Goal: Task Accomplishment & Management: Use online tool/utility

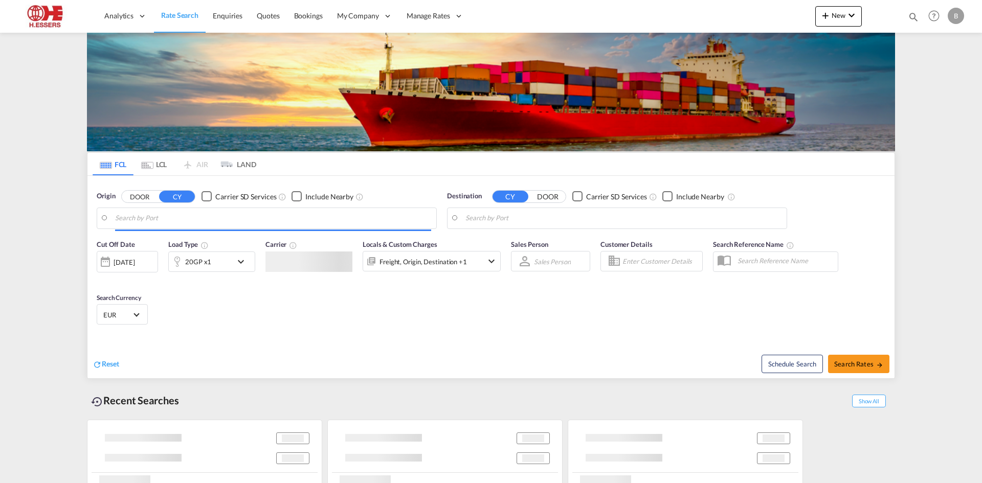
type input "[GEOGRAPHIC_DATA], BEANR"
type input "[GEOGRAPHIC_DATA], [GEOGRAPHIC_DATA], [GEOGRAPHIC_DATA]"
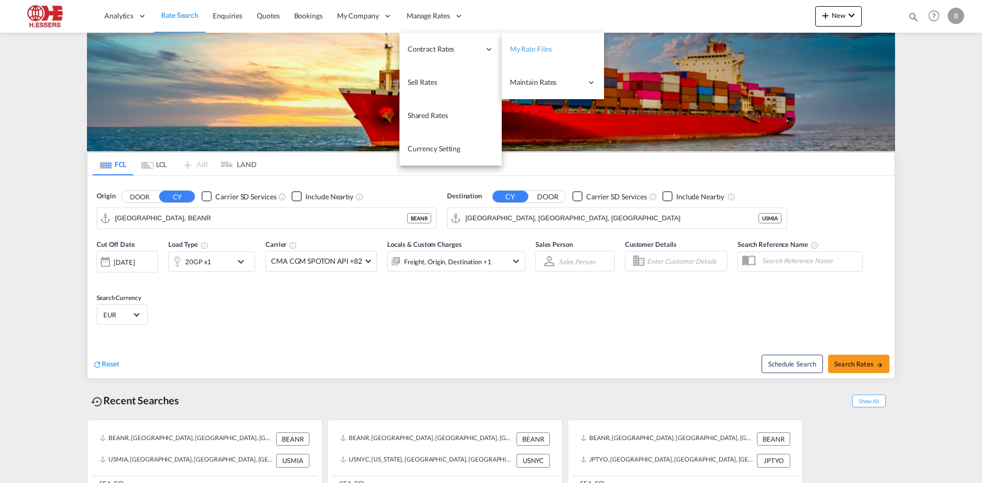
click at [526, 49] on span "My Rate Files" at bounding box center [531, 48] width 42 height 9
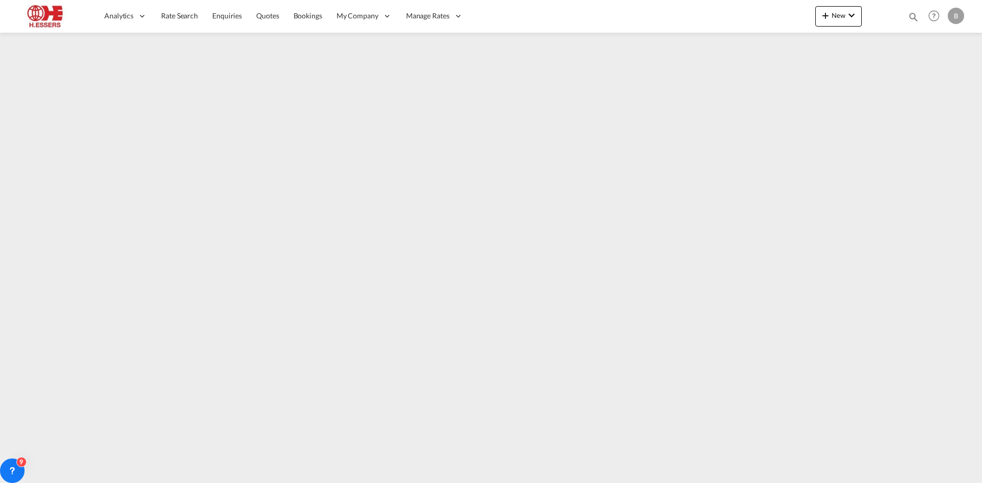
drag, startPoint x: 568, startPoint y: 472, endPoint x: 526, endPoint y: 477, distance: 42.2
click at [617, 472] on div at bounding box center [491, 253] width 982 height 441
click at [843, 21] on button "New" at bounding box center [838, 16] width 47 height 20
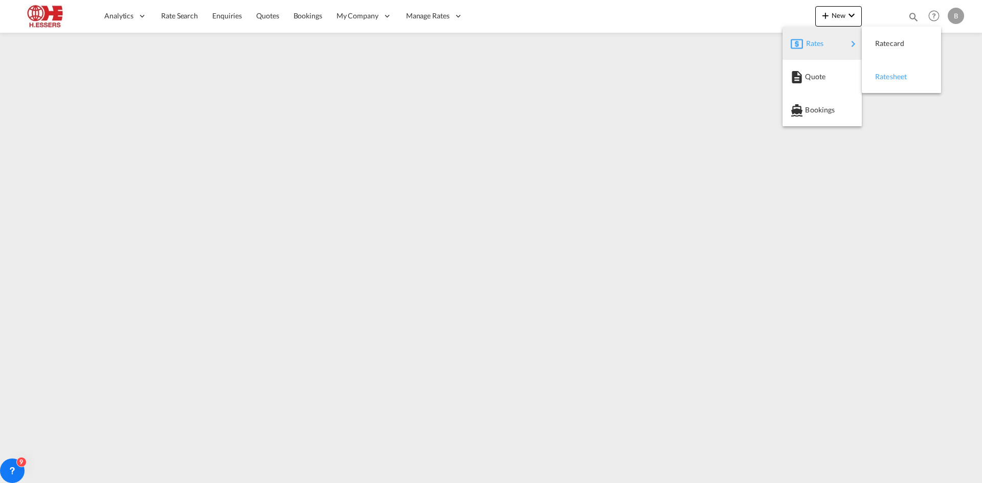
click at [886, 73] on span "Ratesheet" at bounding box center [880, 76] width 11 height 20
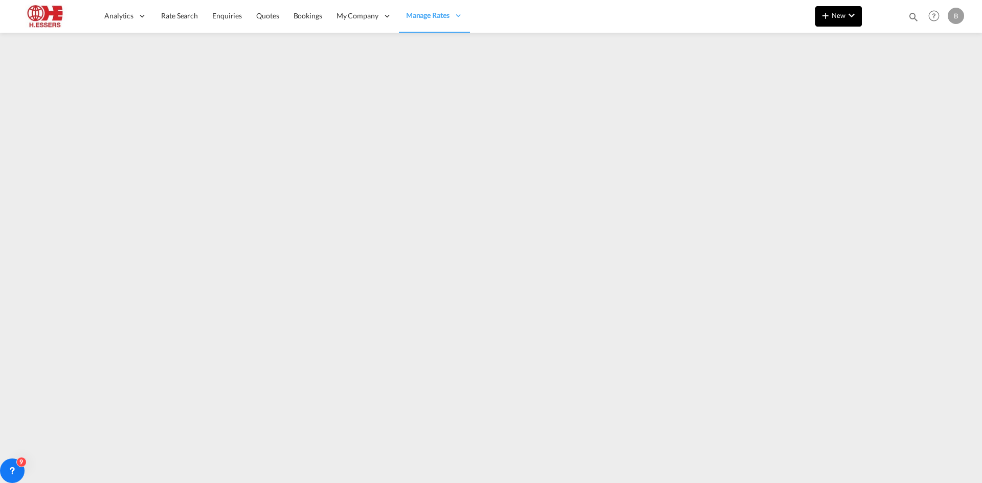
click at [848, 21] on md-icon "icon-chevron-down" at bounding box center [851, 15] width 12 height 12
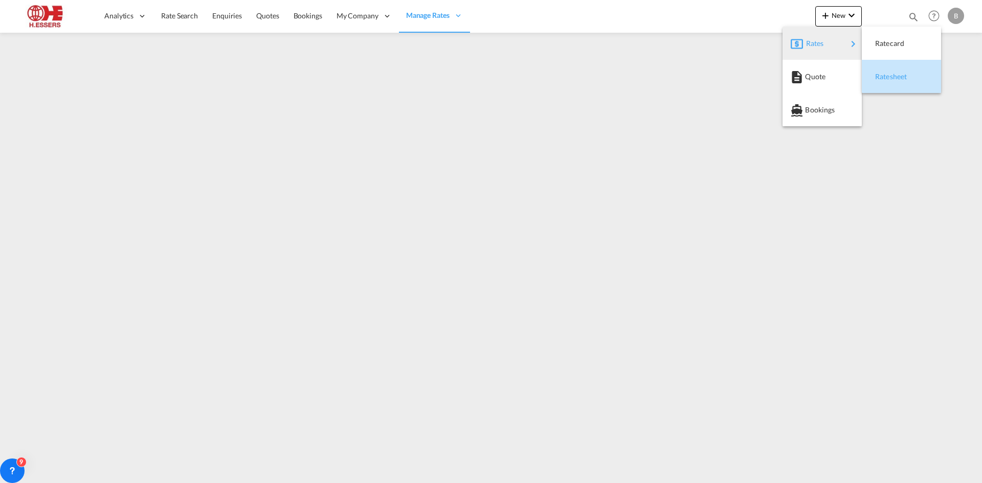
click at [881, 76] on span "Ratesheet" at bounding box center [880, 76] width 11 height 20
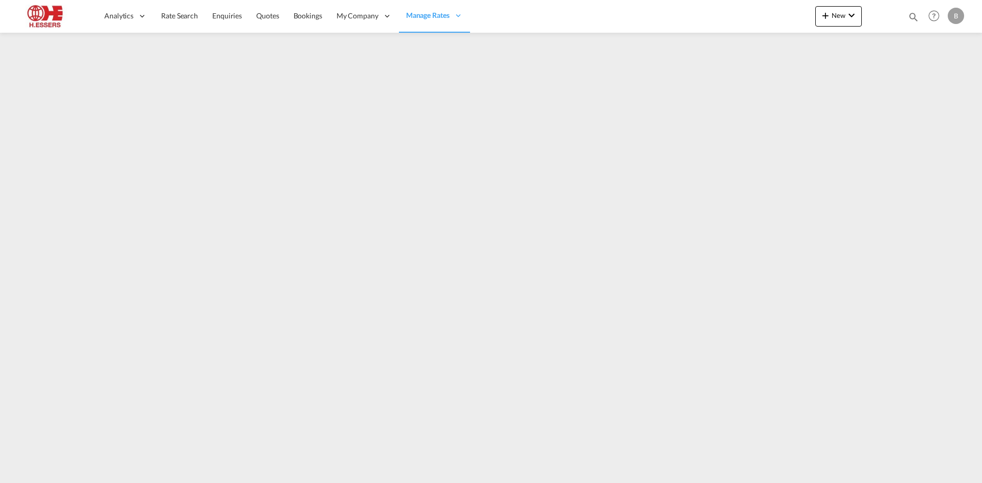
click at [51, 11] on img at bounding box center [49, 16] width 69 height 23
click at [118, 16] on span "Analytics" at bounding box center [118, 16] width 29 height 10
click at [39, 18] on img at bounding box center [49, 16] width 69 height 23
click at [162, 10] on link "Rate Search" at bounding box center [179, 15] width 51 height 33
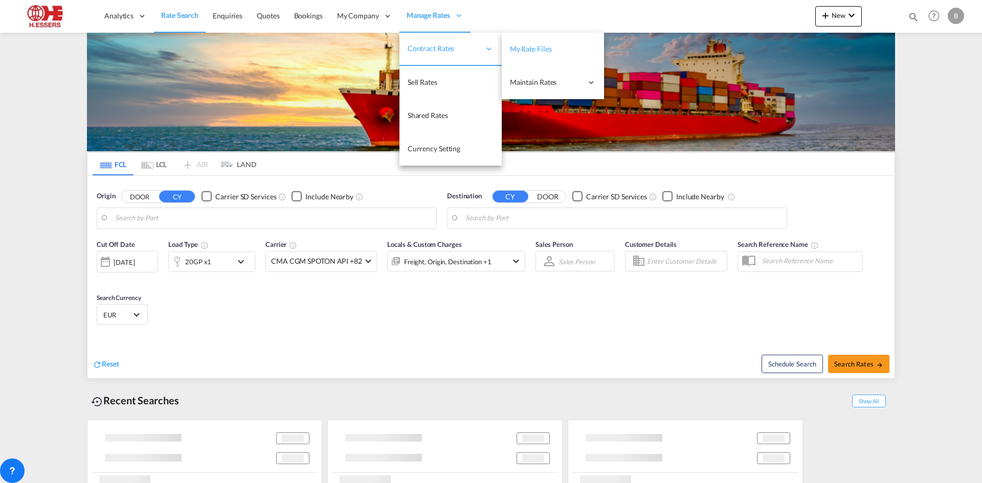
click at [537, 46] on span "My Rate Files" at bounding box center [531, 48] width 42 height 9
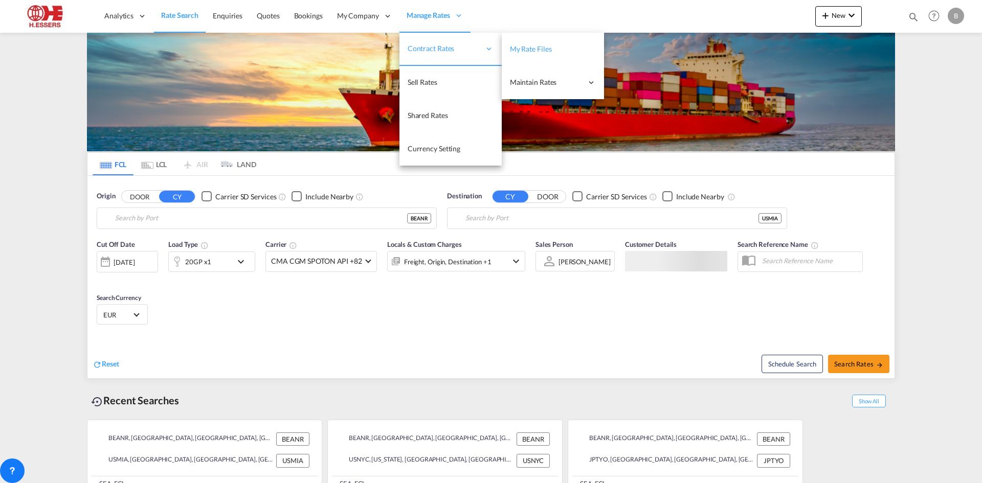
type input "[GEOGRAPHIC_DATA], BEANR"
type input "[GEOGRAPHIC_DATA], [GEOGRAPHIC_DATA], [GEOGRAPHIC_DATA]"
